Goal: Task Accomplishment & Management: Manage account settings

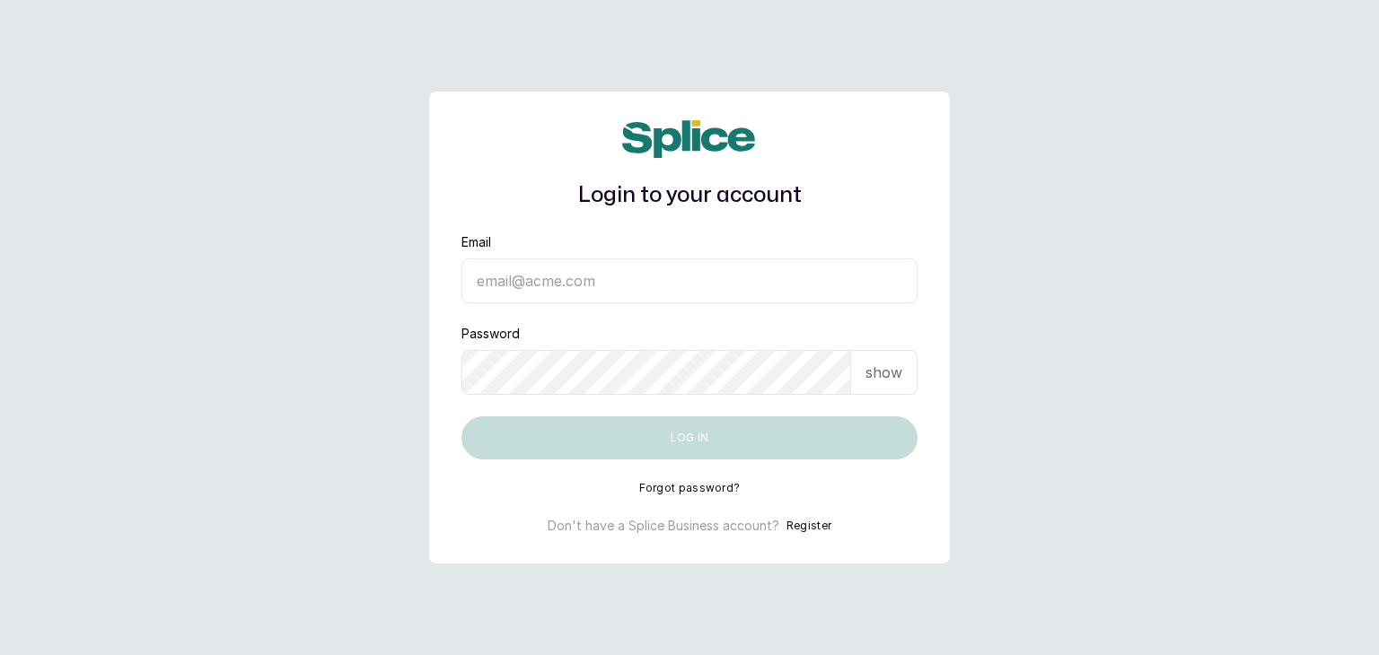
type input "accounts@ajskylar.com"
click at [887, 372] on p "show" at bounding box center [883, 373] width 37 height 22
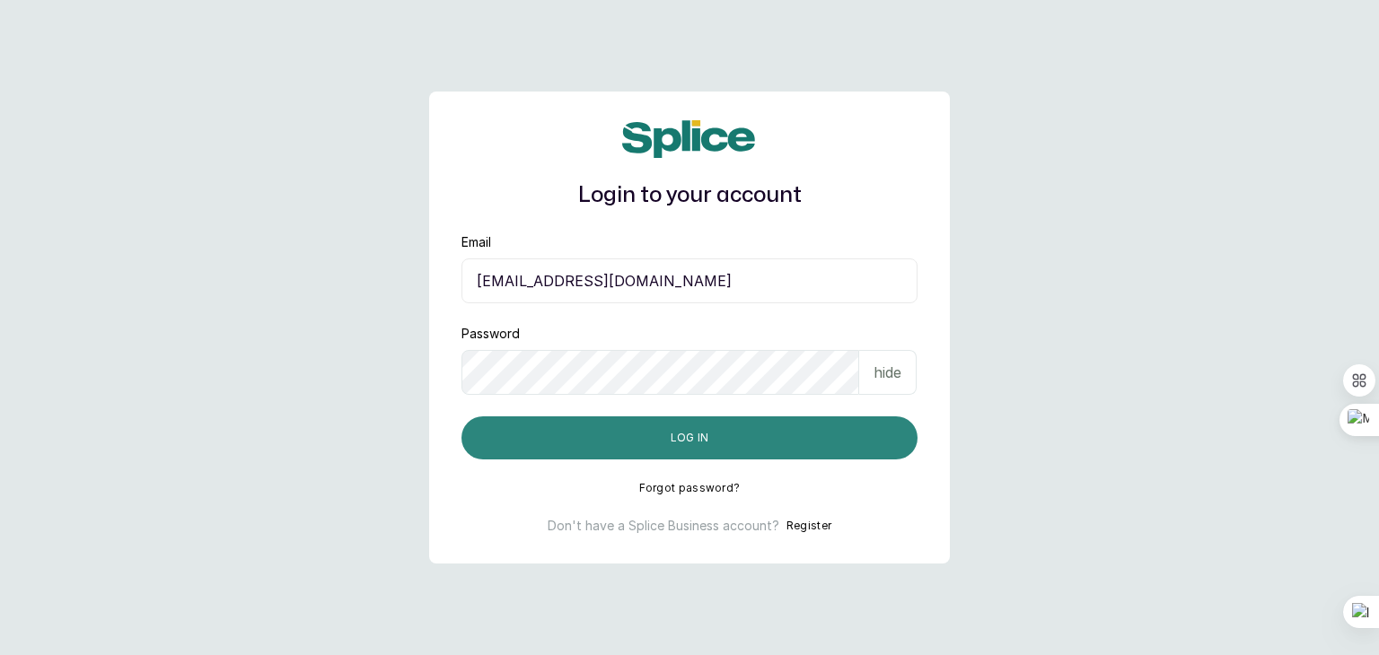
click at [503, 437] on button "Log in" at bounding box center [689, 437] width 456 height 43
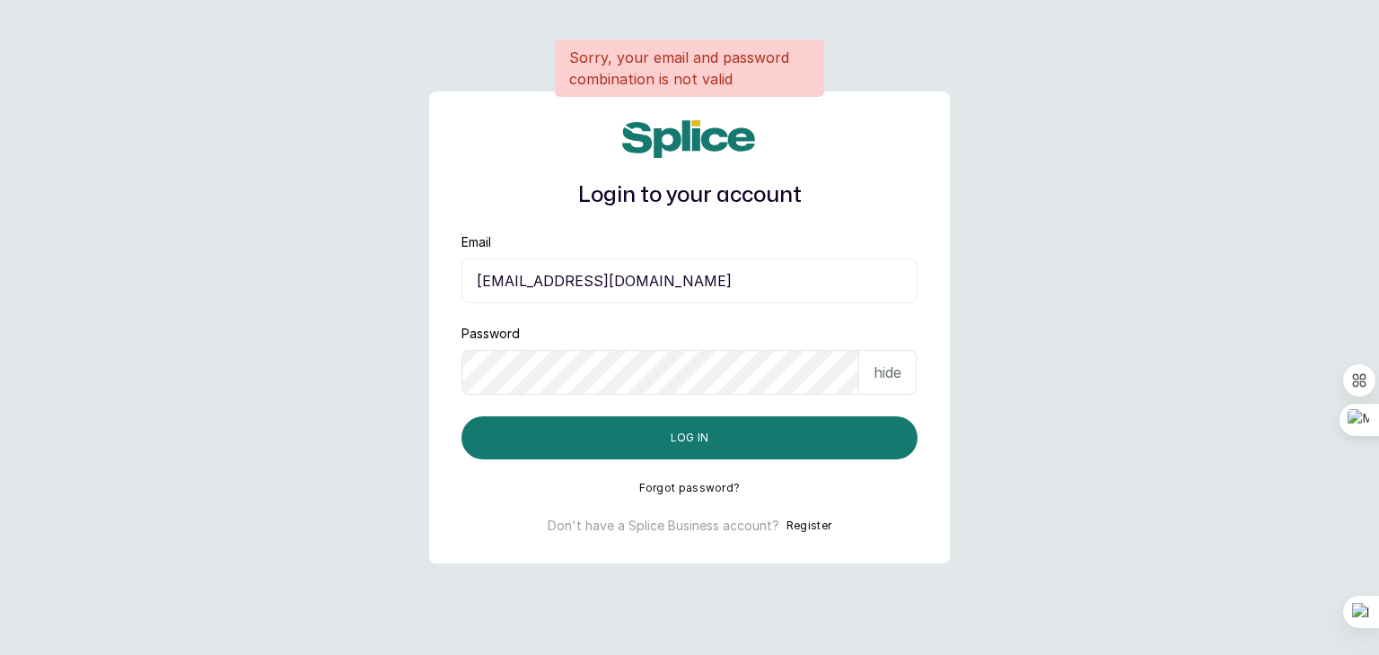
click at [869, 378] on div "hide" at bounding box center [887, 372] width 57 height 45
click at [898, 386] on div "show" at bounding box center [885, 372] width 66 height 45
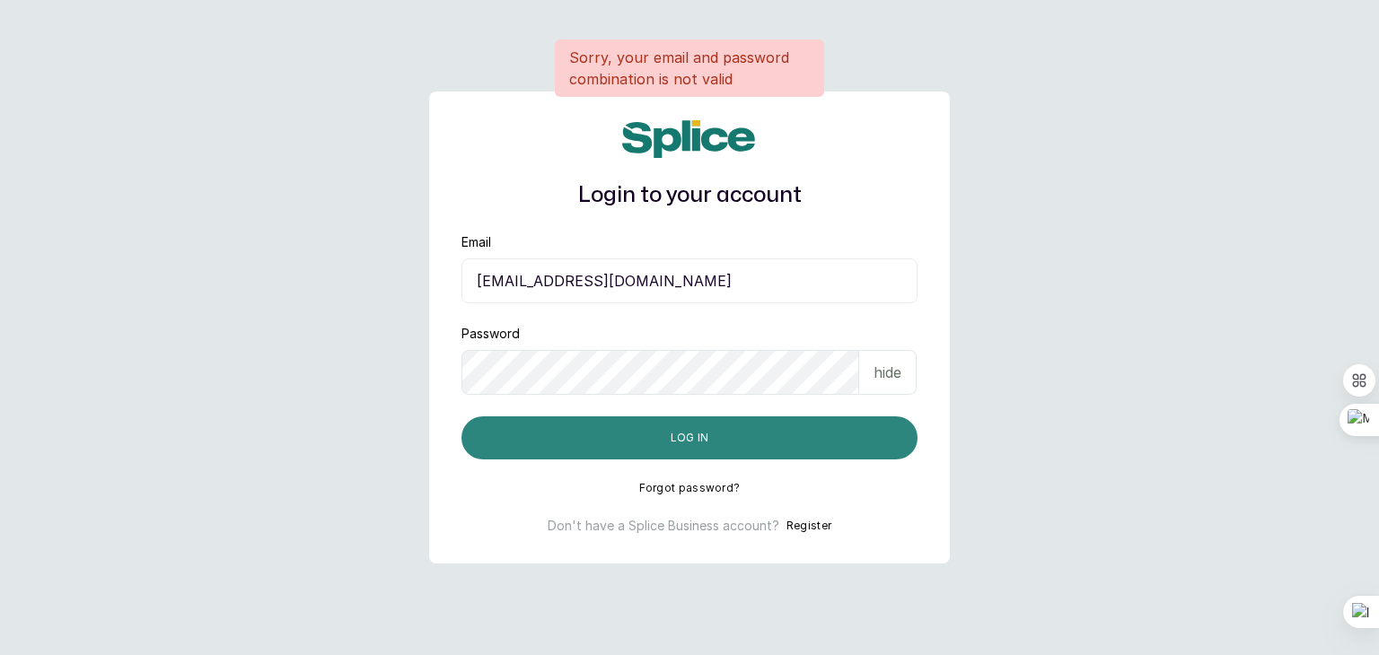
click at [722, 446] on button "Log in" at bounding box center [689, 437] width 456 height 43
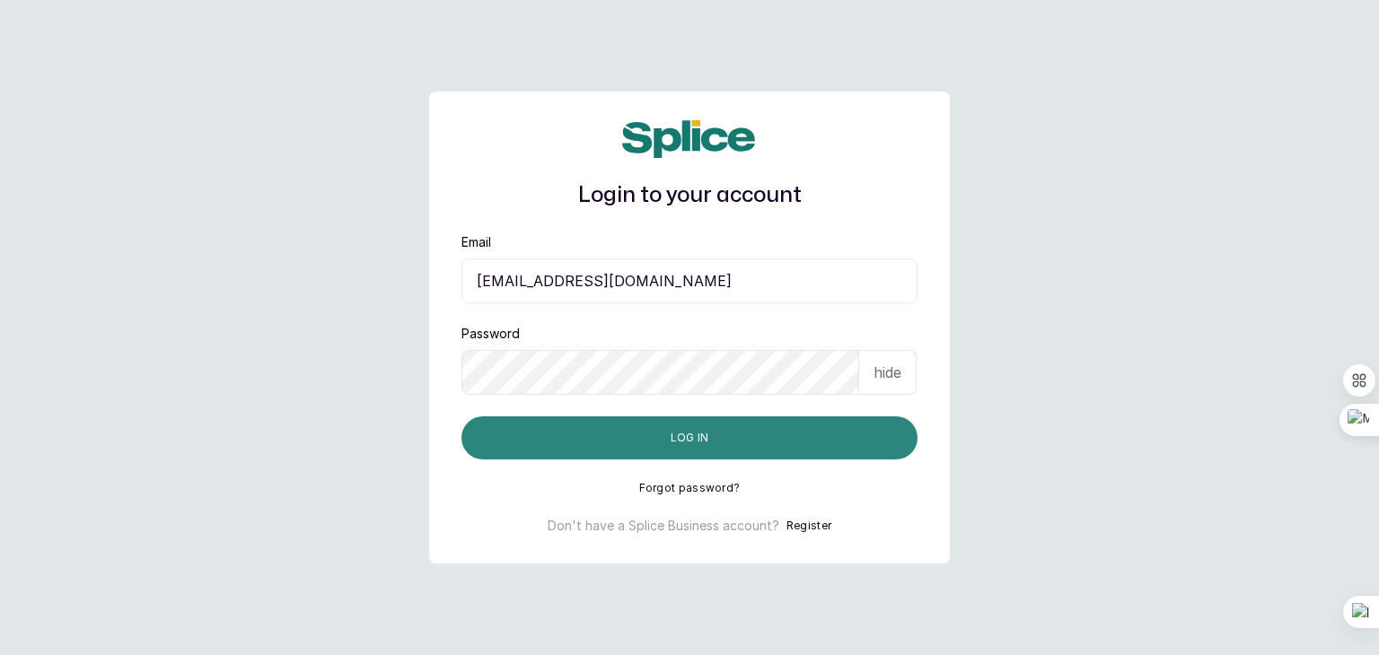
click at [650, 438] on button "Log in" at bounding box center [689, 437] width 456 height 43
